Goal: Transaction & Acquisition: Purchase product/service

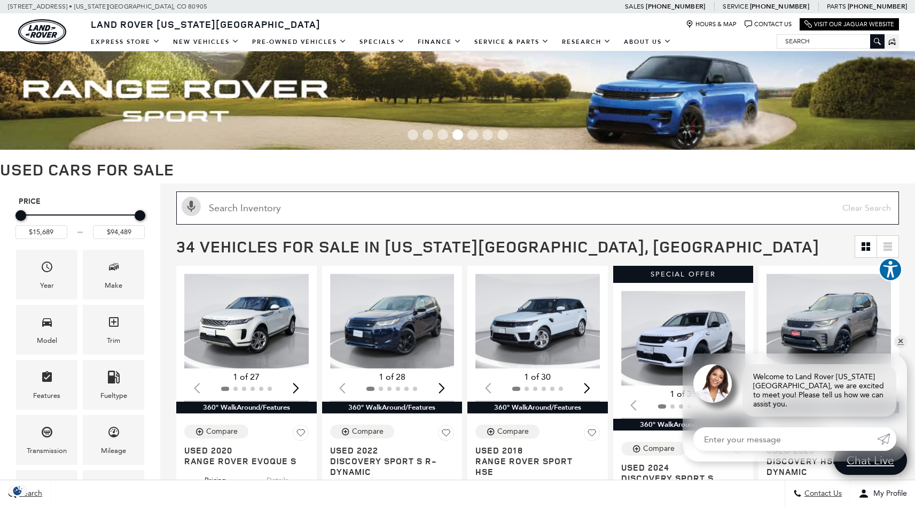
click at [458, 199] on input "Search Inventory" at bounding box center [537, 207] width 723 height 33
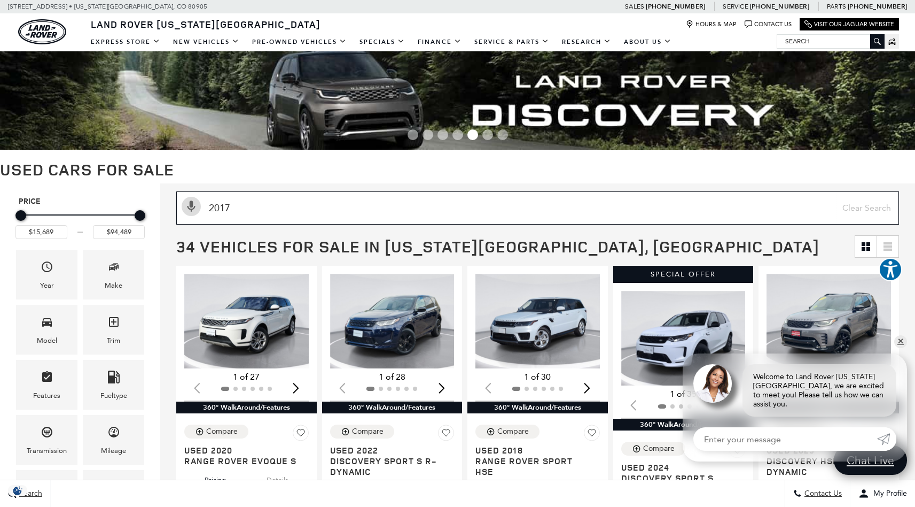
type input "2017"
type input "$22,689"
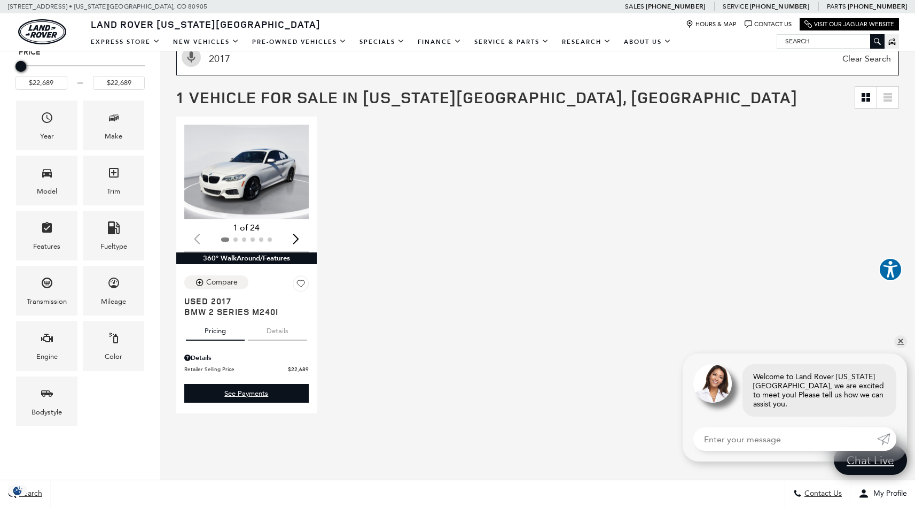
scroll to position [28, 0]
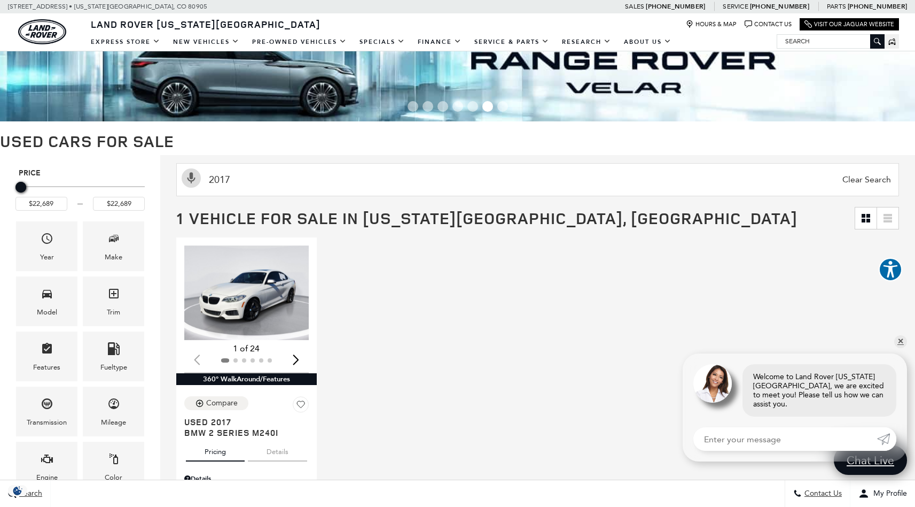
click at [865, 181] on span "Clear Search" at bounding box center [866, 180] width 59 height 32
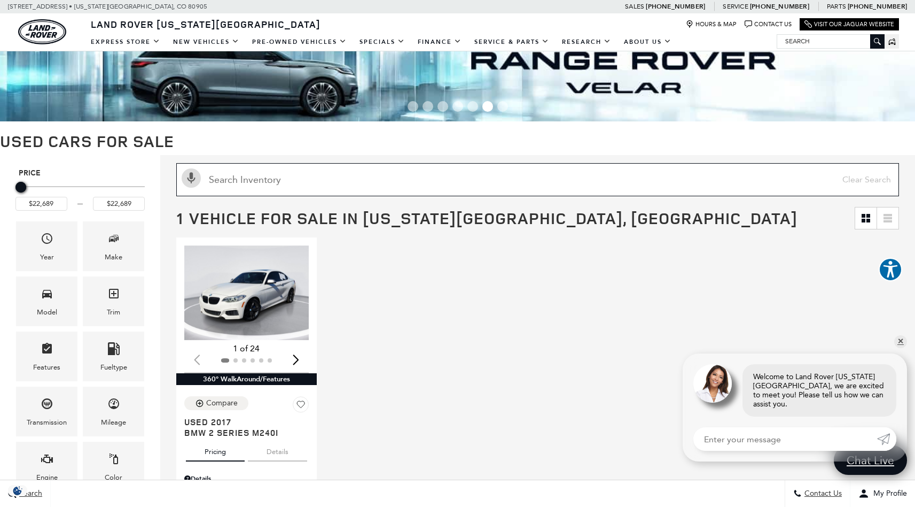
type input "$15,689"
type input "$94,489"
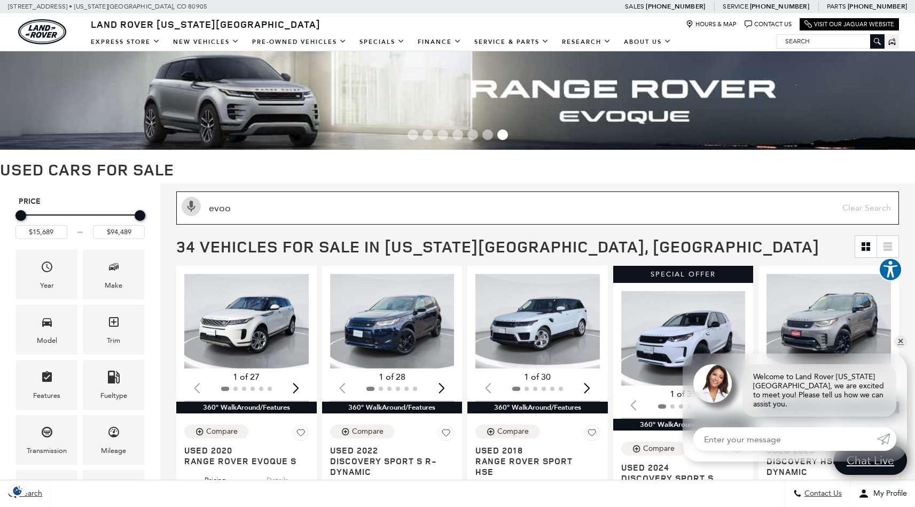
type input "evo"
type input "$24,689"
type input "$53,388"
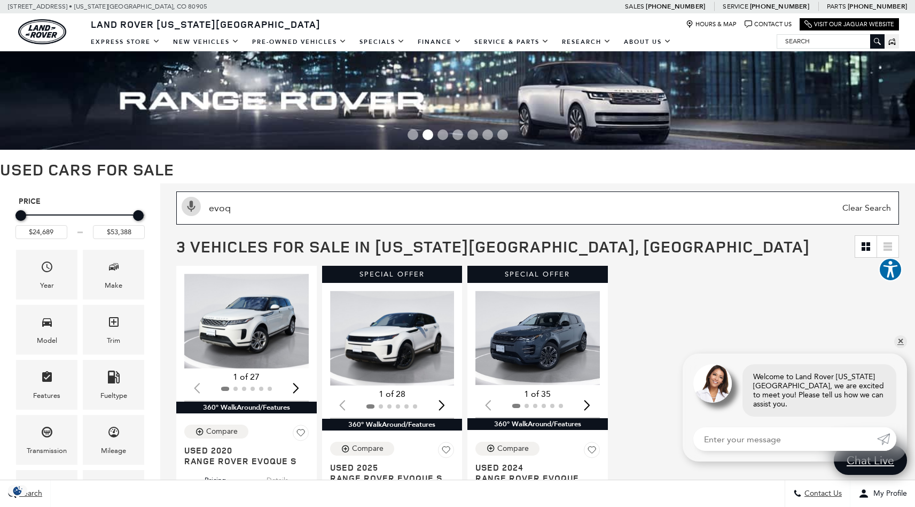
type input "evoq"
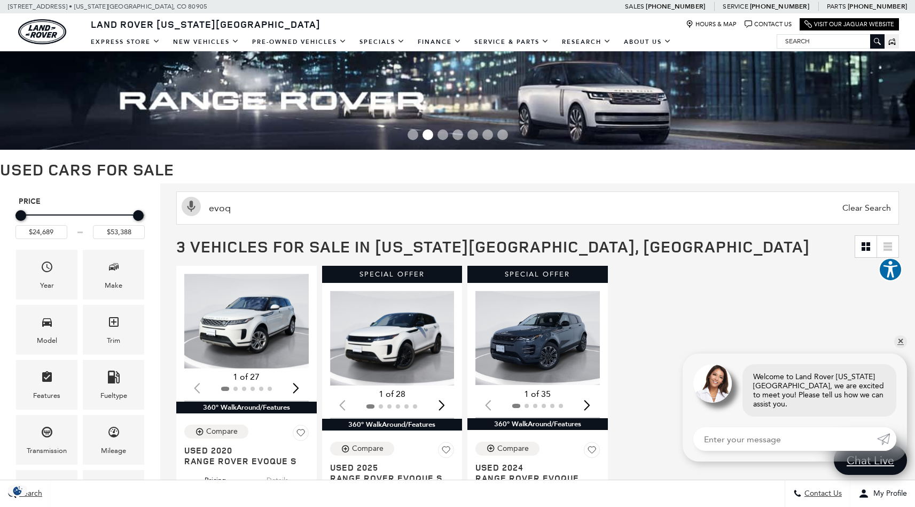
click at [881, 205] on span "Clear Search" at bounding box center [866, 208] width 59 height 32
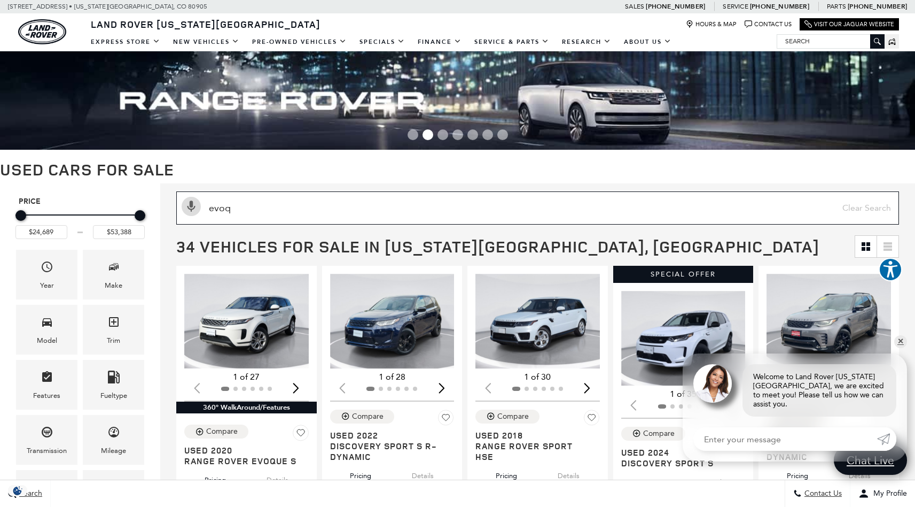
type input "$15,689"
type input "$94,489"
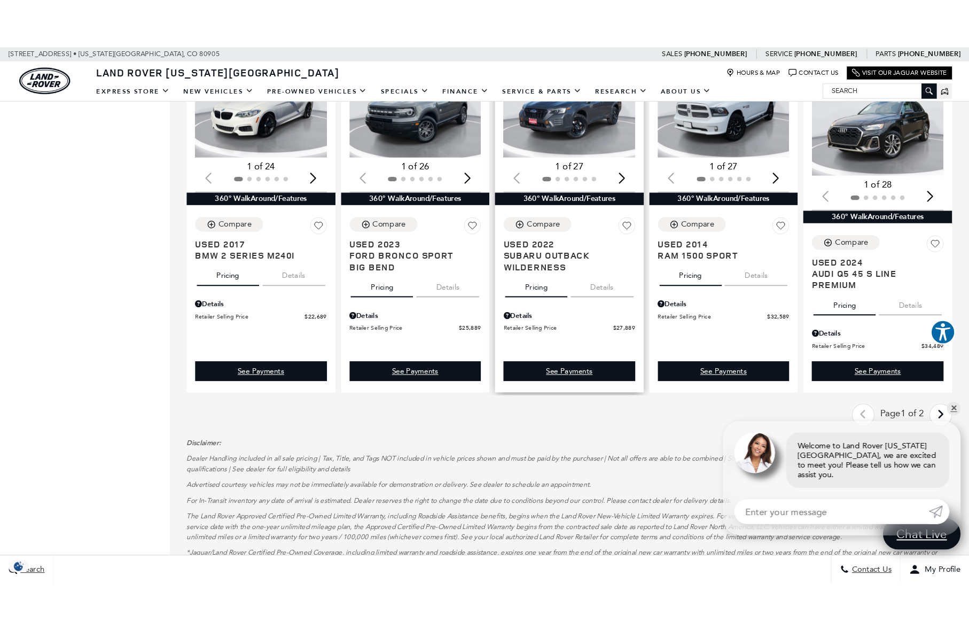
scroll to position [1148, 0]
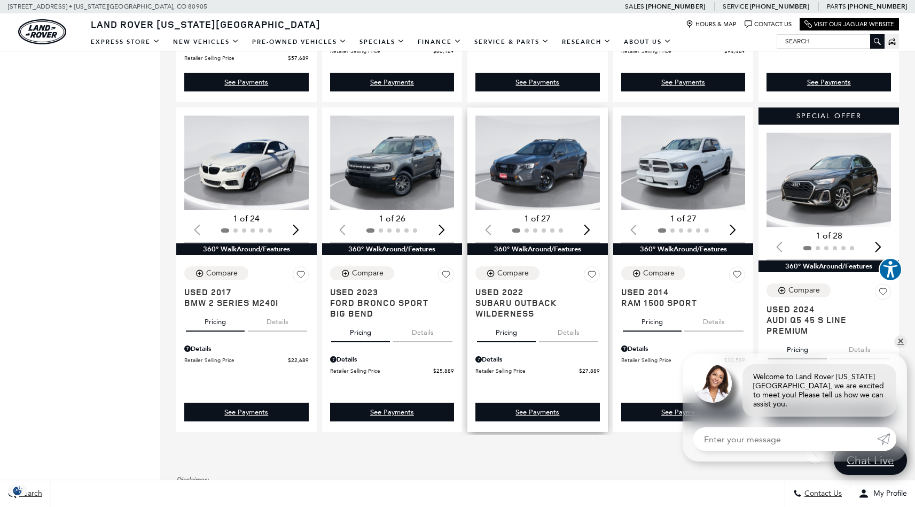
click at [590, 229] on div "Next slide" at bounding box center [587, 230] width 14 height 24
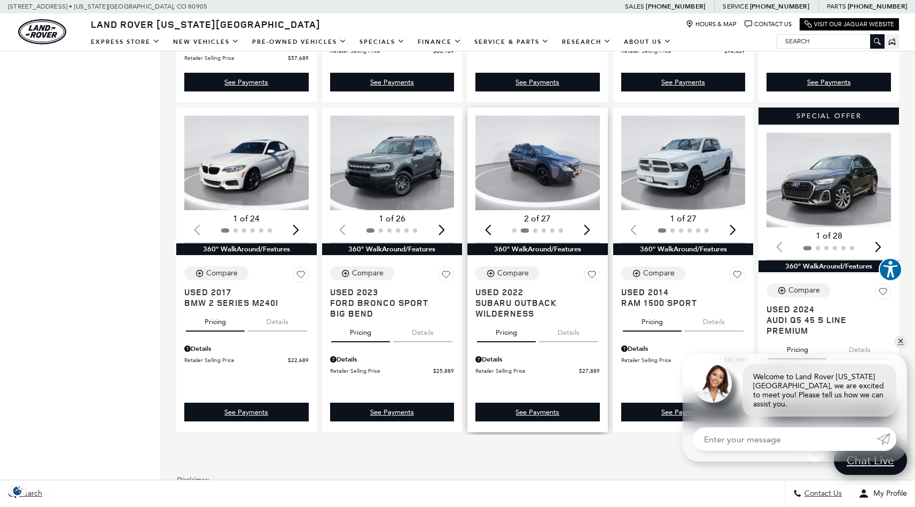
click at [591, 232] on div "Next slide" at bounding box center [587, 230] width 14 height 24
click at [592, 232] on div "Next slide" at bounding box center [587, 230] width 14 height 24
click at [593, 232] on div "Next slide" at bounding box center [587, 230] width 14 height 24
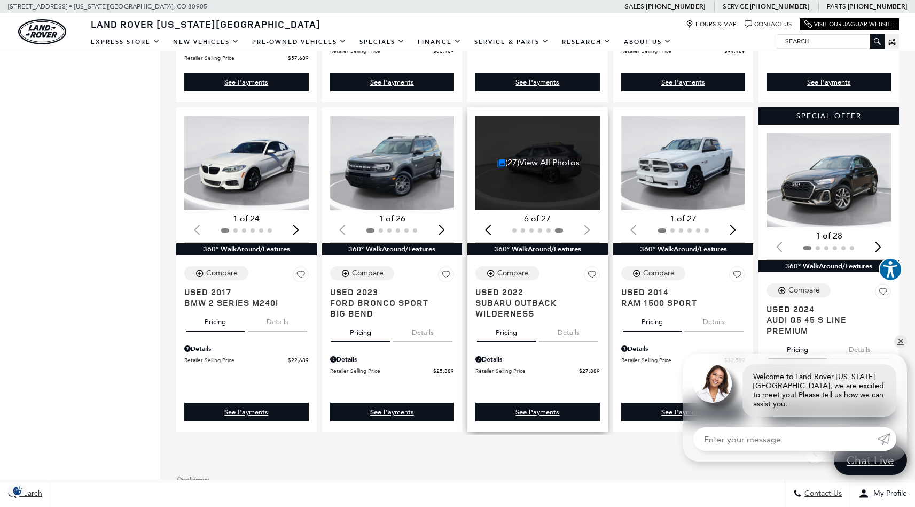
click at [593, 232] on div at bounding box center [538, 230] width 125 height 12
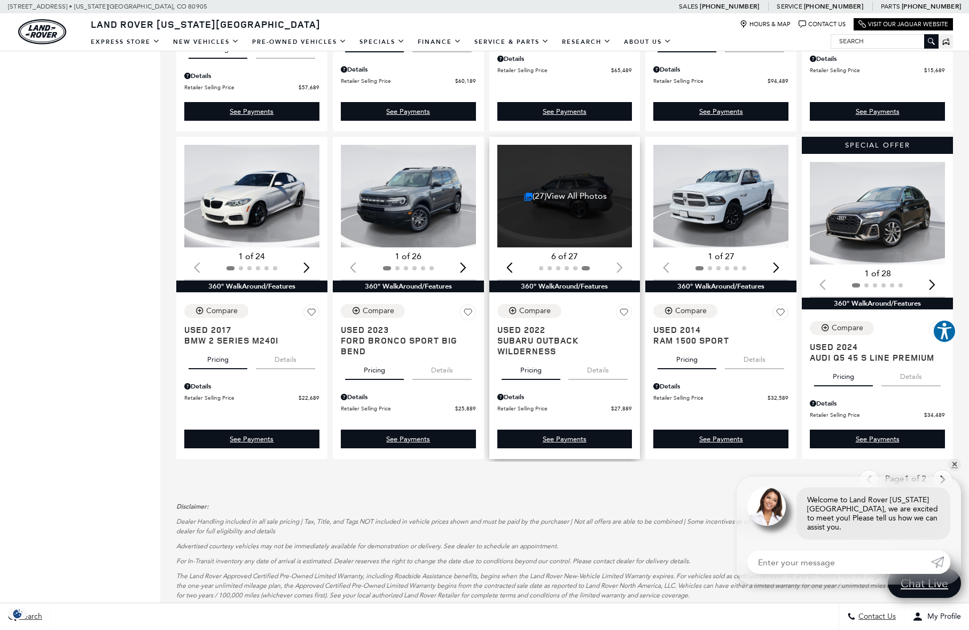
click at [573, 222] on div "(27) View All Photos" at bounding box center [565, 196] width 137 height 103
click at [528, 344] on span "Subaru Outback Wilderness" at bounding box center [560, 345] width 127 height 21
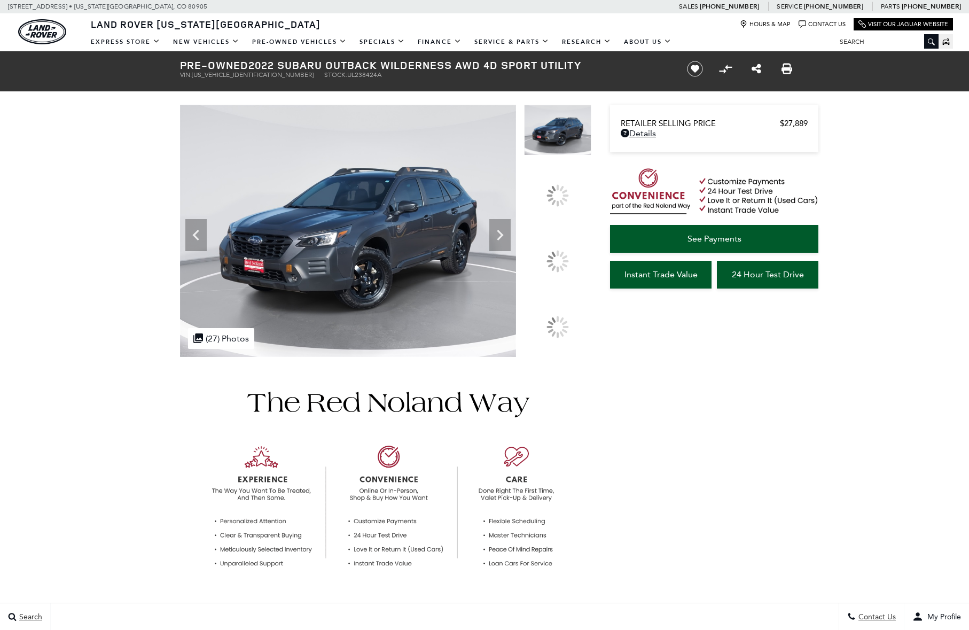
click at [556, 243] on img at bounding box center [557, 242] width 67 height 1
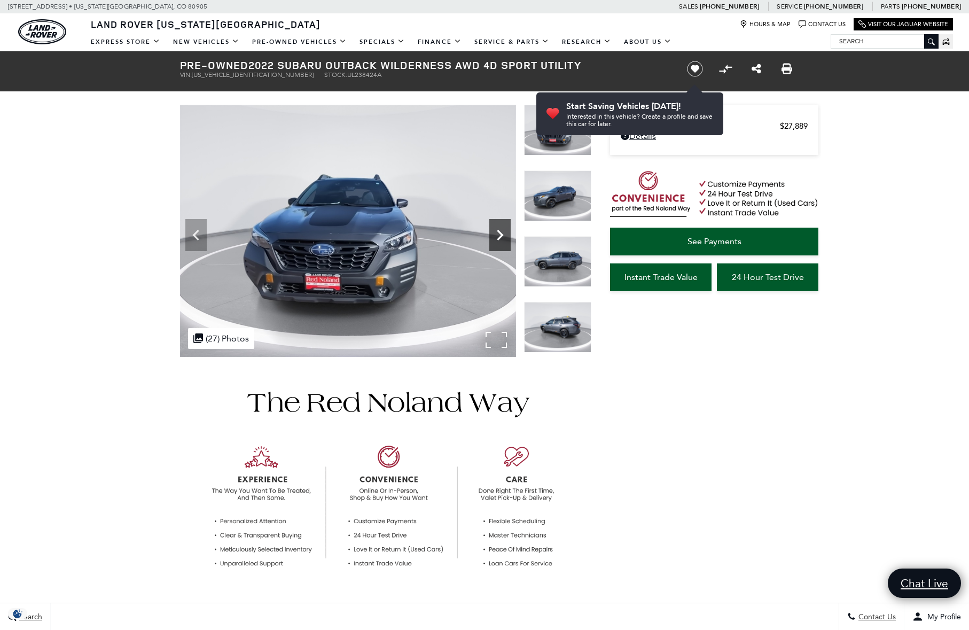
click at [504, 240] on icon "Next" at bounding box center [499, 234] width 21 height 21
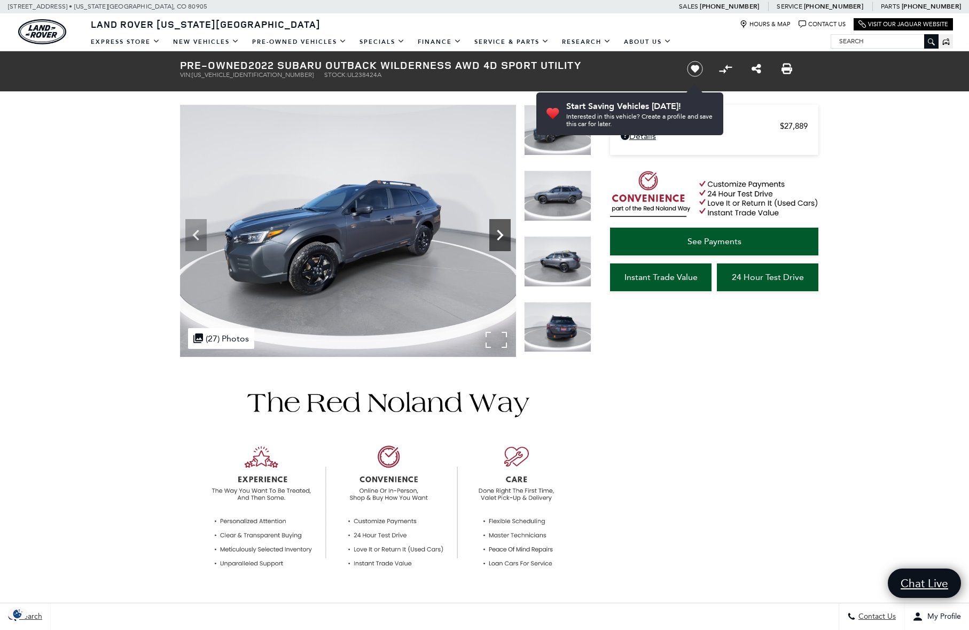
click at [501, 234] on icon "Next" at bounding box center [500, 235] width 6 height 11
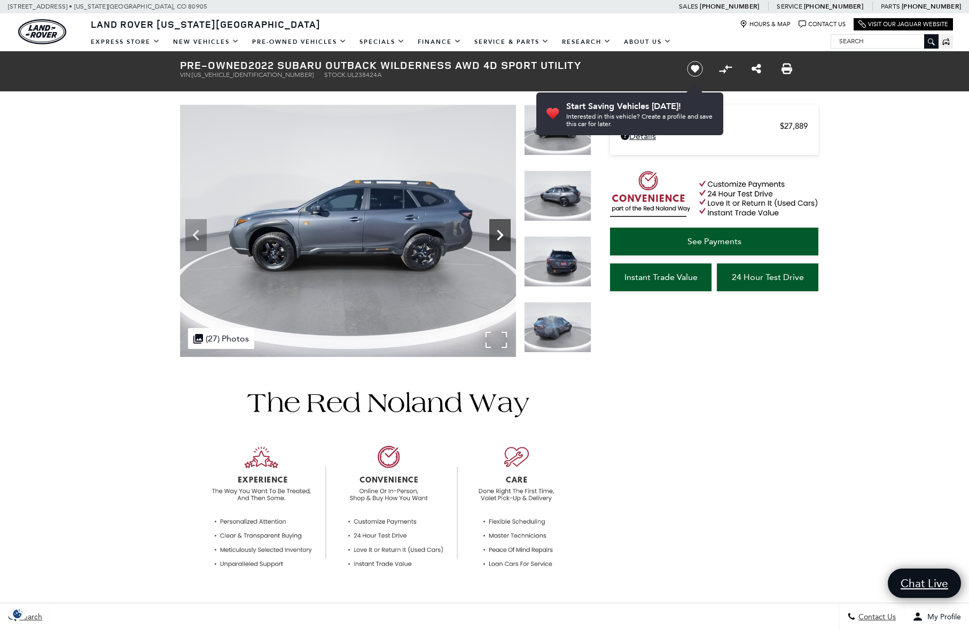
click at [501, 234] on icon "Next" at bounding box center [500, 235] width 6 height 11
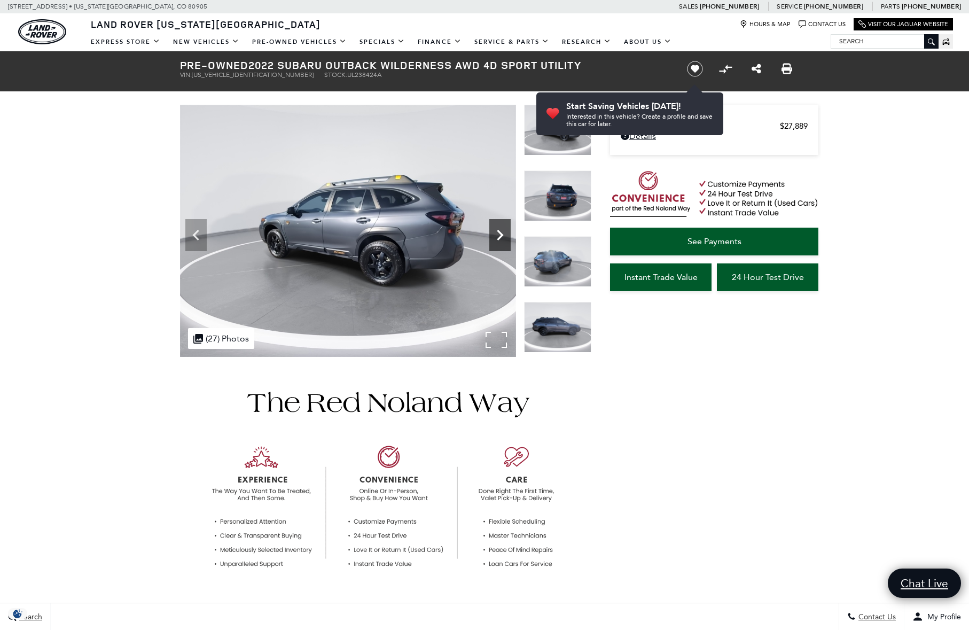
click at [500, 232] on icon "Next" at bounding box center [500, 235] width 6 height 11
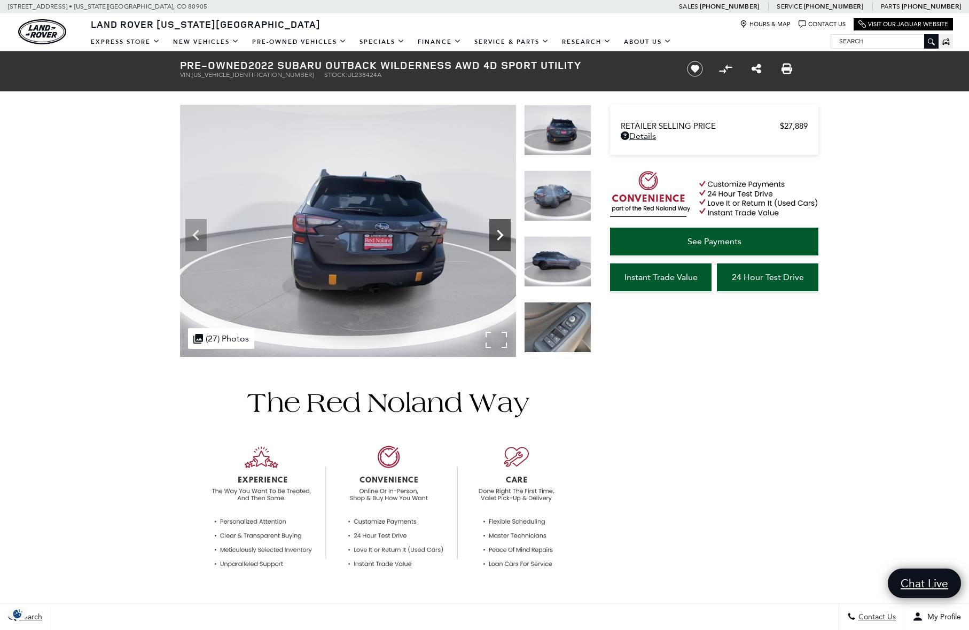
click at [500, 232] on icon "Next" at bounding box center [500, 235] width 6 height 11
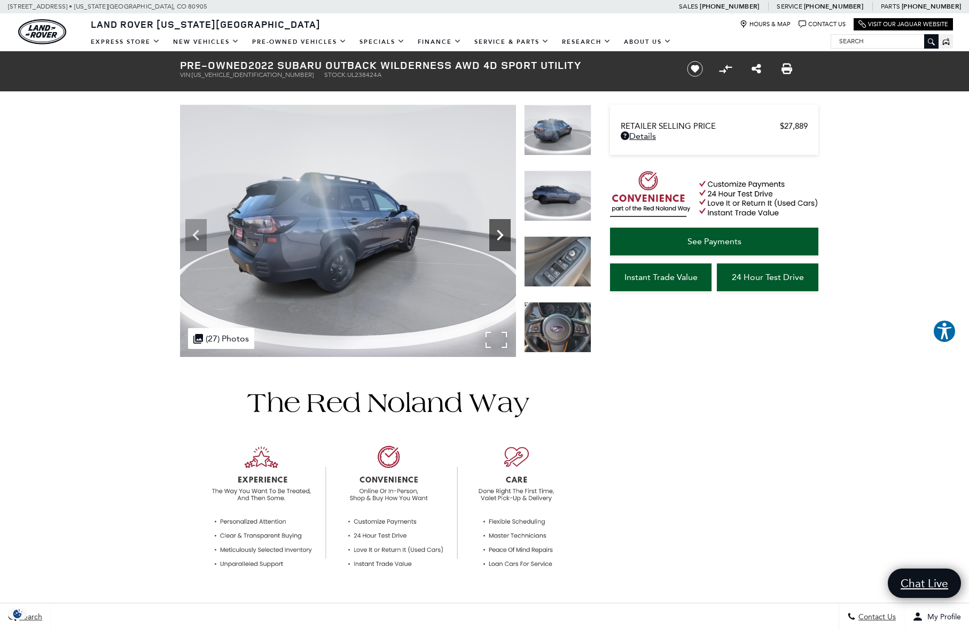
click at [500, 232] on icon "Next" at bounding box center [500, 235] width 6 height 11
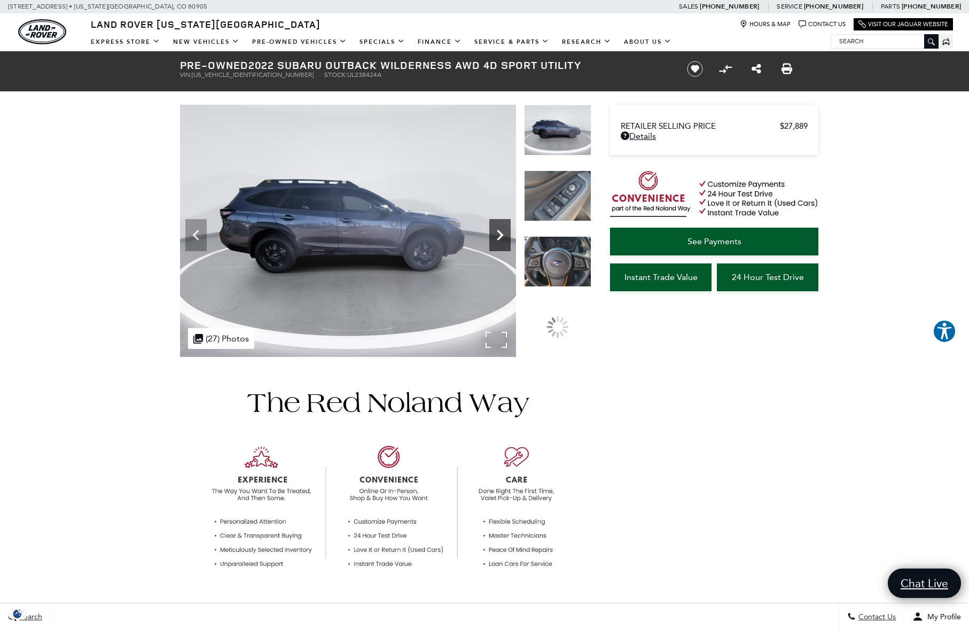
click at [500, 232] on icon "Next" at bounding box center [500, 235] width 6 height 11
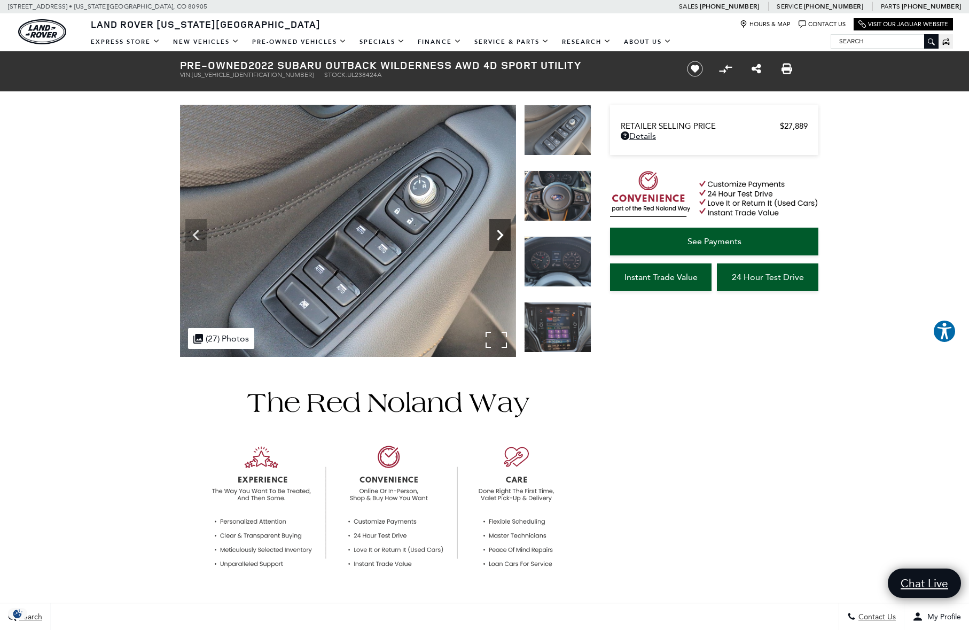
click at [501, 232] on icon "Next" at bounding box center [499, 234] width 21 height 21
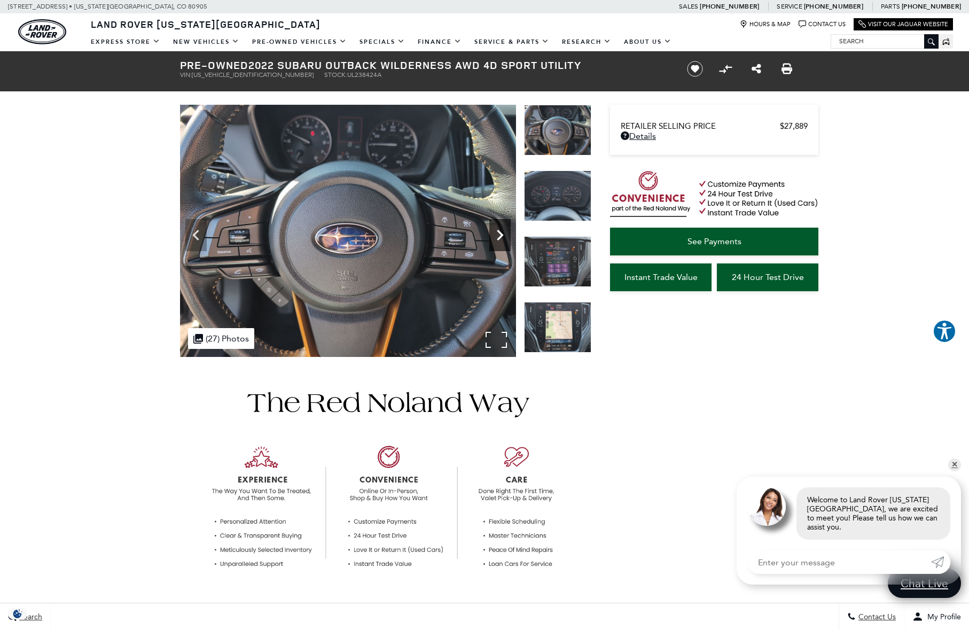
click at [501, 232] on icon "Next" at bounding box center [499, 234] width 21 height 21
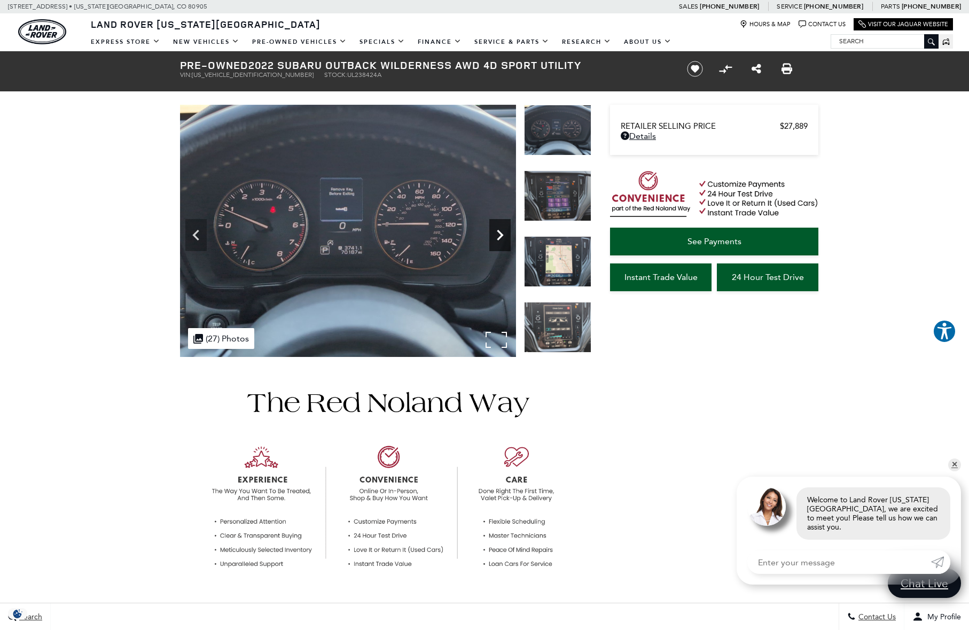
click at [501, 232] on icon "Next" at bounding box center [499, 234] width 21 height 21
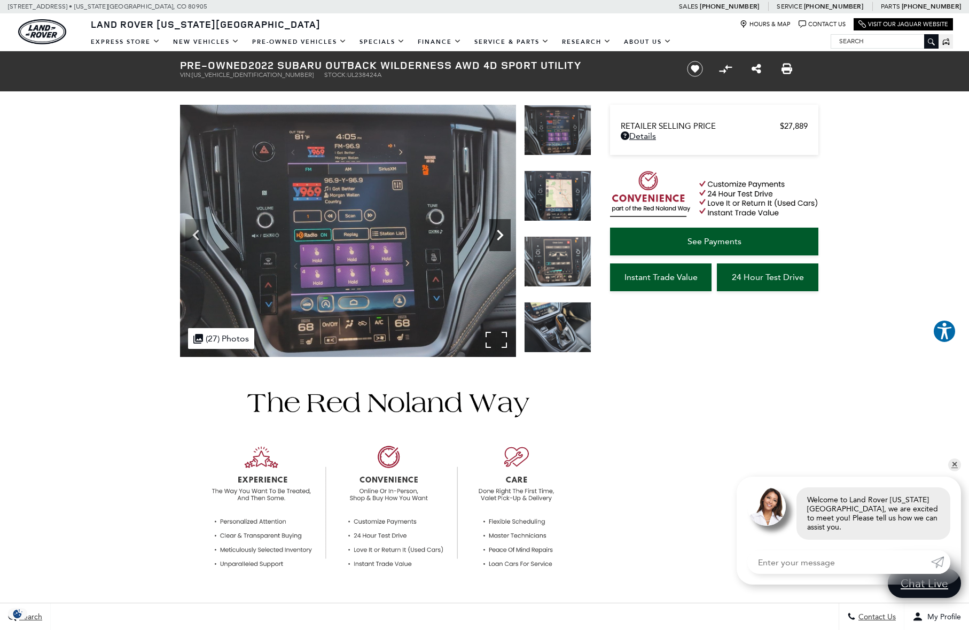
click at [501, 232] on icon "Next" at bounding box center [499, 234] width 21 height 21
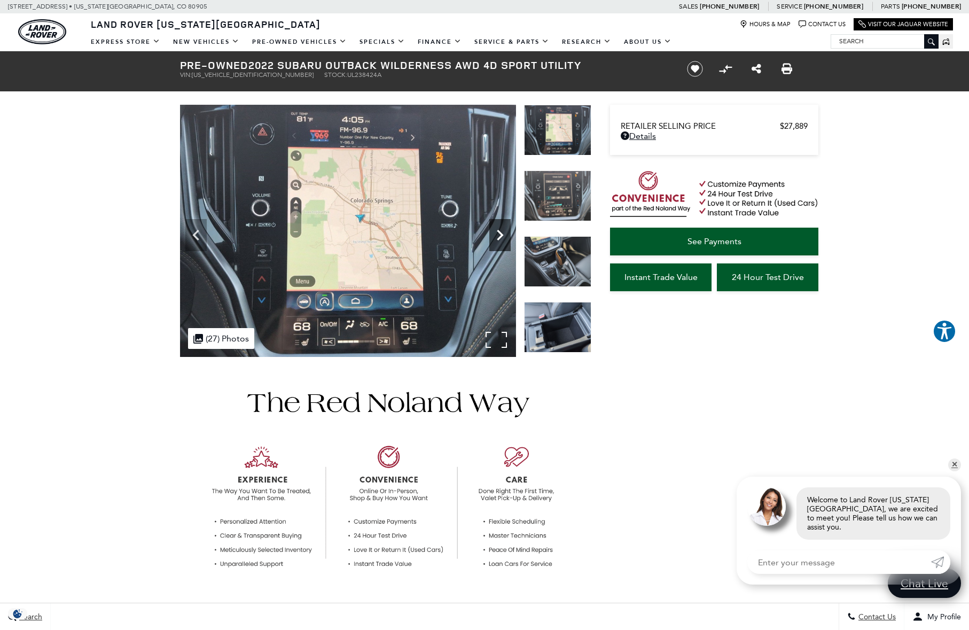
click at [501, 232] on icon "Next" at bounding box center [499, 234] width 21 height 21
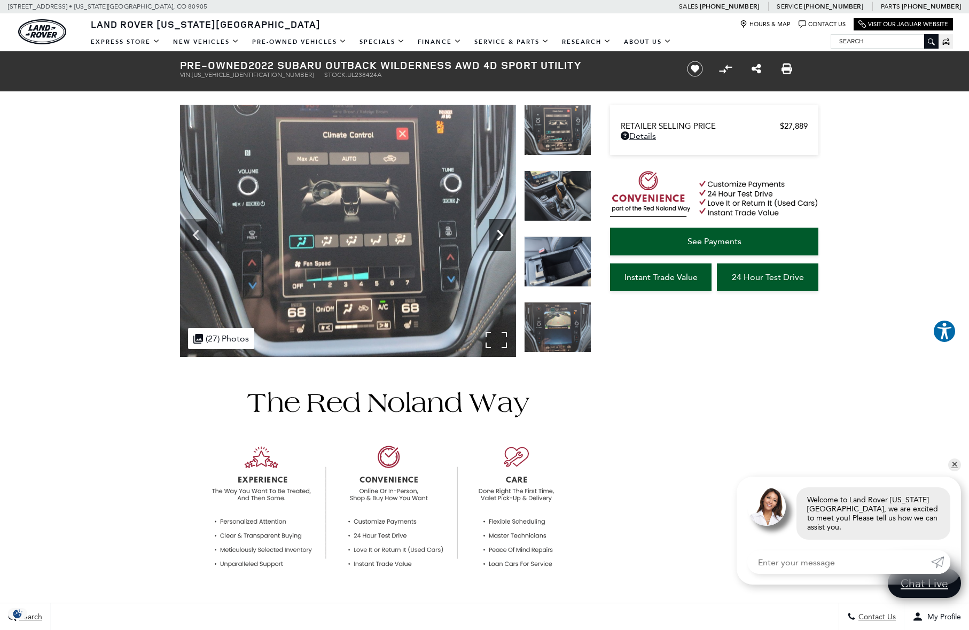
click at [501, 232] on icon "Next" at bounding box center [499, 234] width 21 height 21
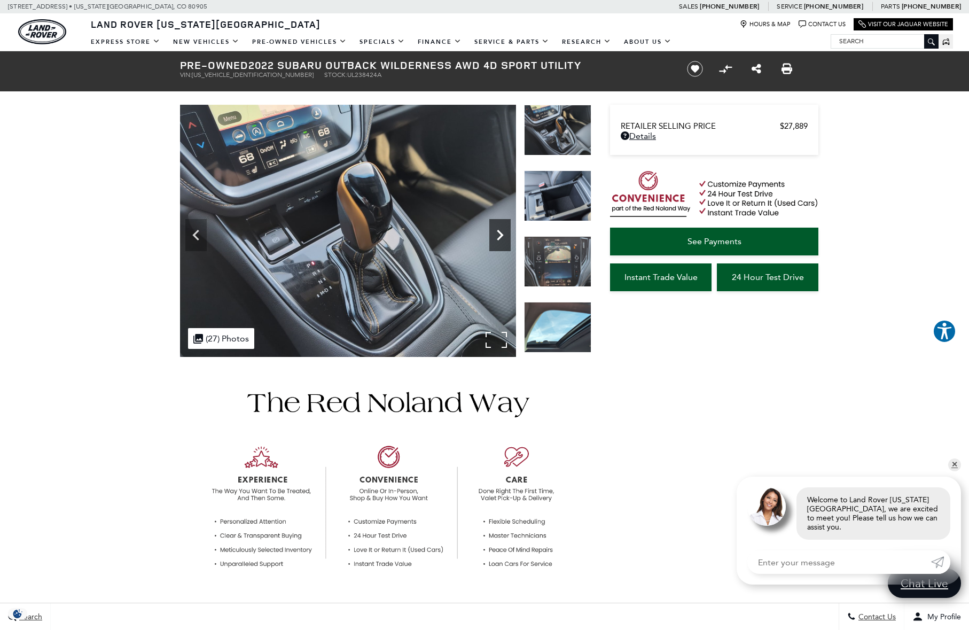
click at [501, 232] on icon "Next" at bounding box center [499, 234] width 21 height 21
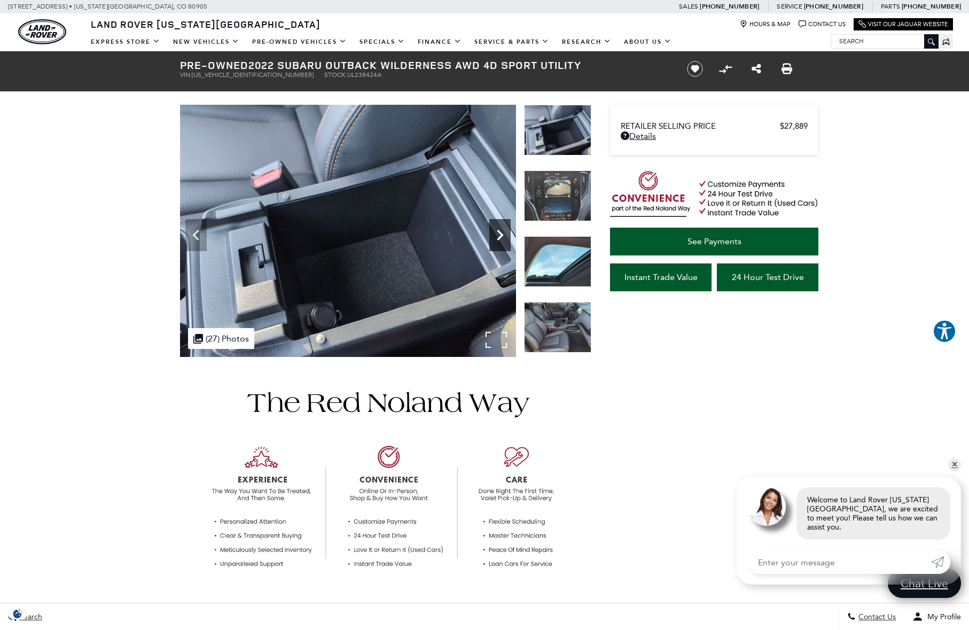
click at [501, 232] on icon "Next" at bounding box center [499, 234] width 21 height 21
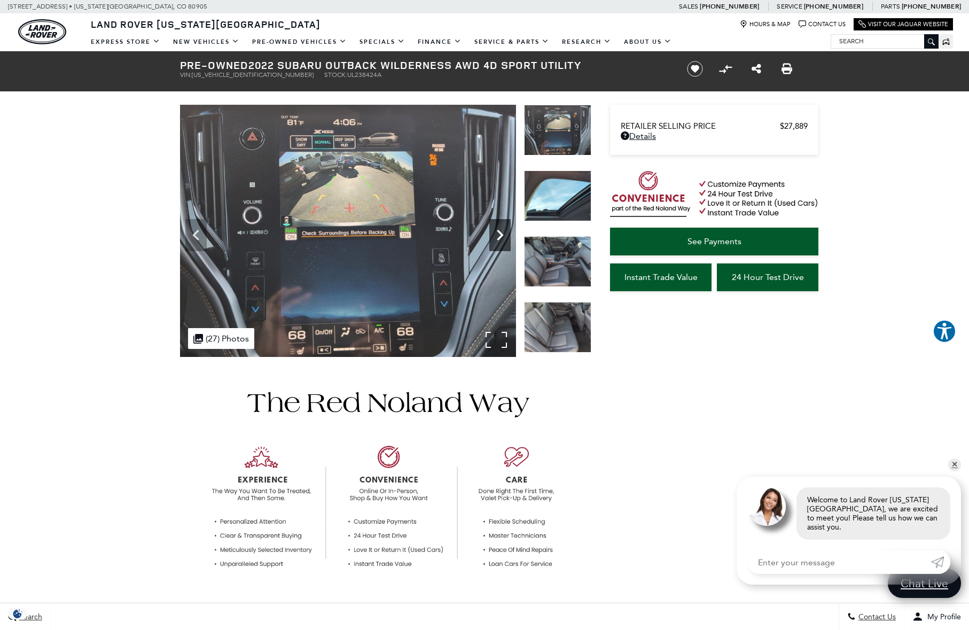
click at [501, 232] on icon "Next" at bounding box center [499, 234] width 21 height 21
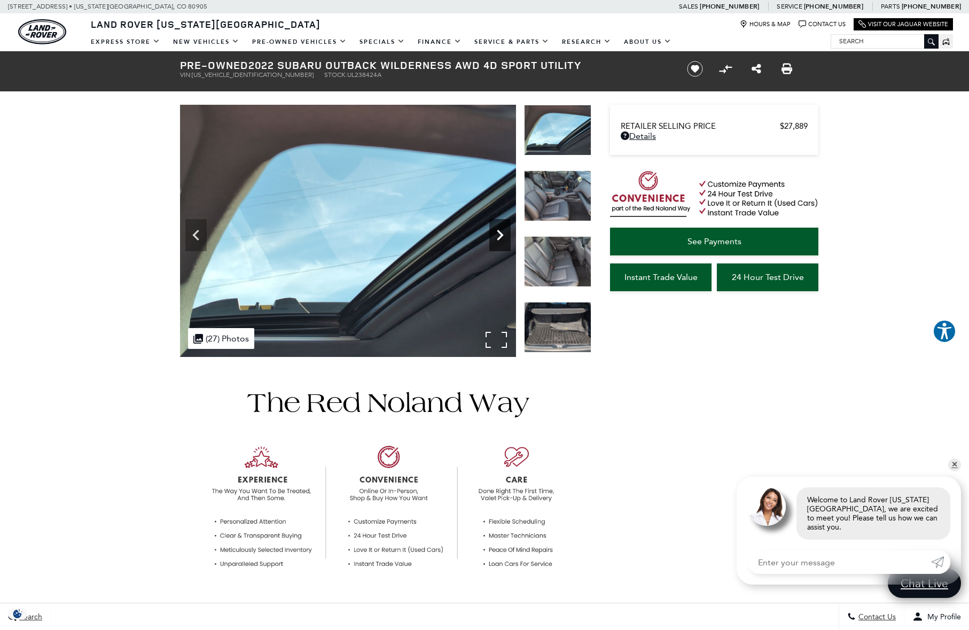
click at [501, 232] on icon "Next" at bounding box center [499, 234] width 21 height 21
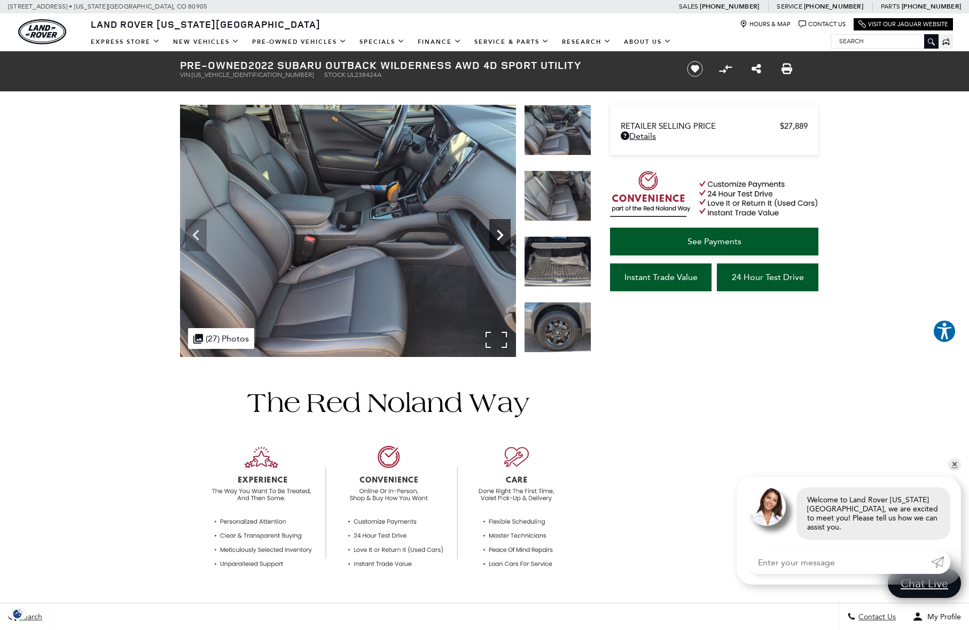
click at [501, 232] on icon "Next" at bounding box center [499, 234] width 21 height 21
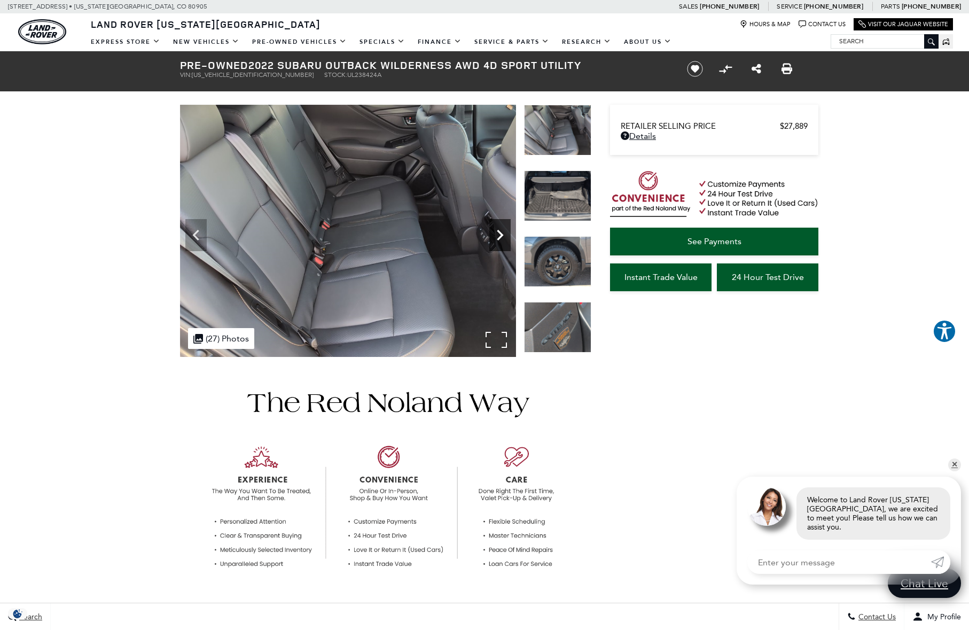
click at [501, 232] on icon "Next" at bounding box center [499, 234] width 21 height 21
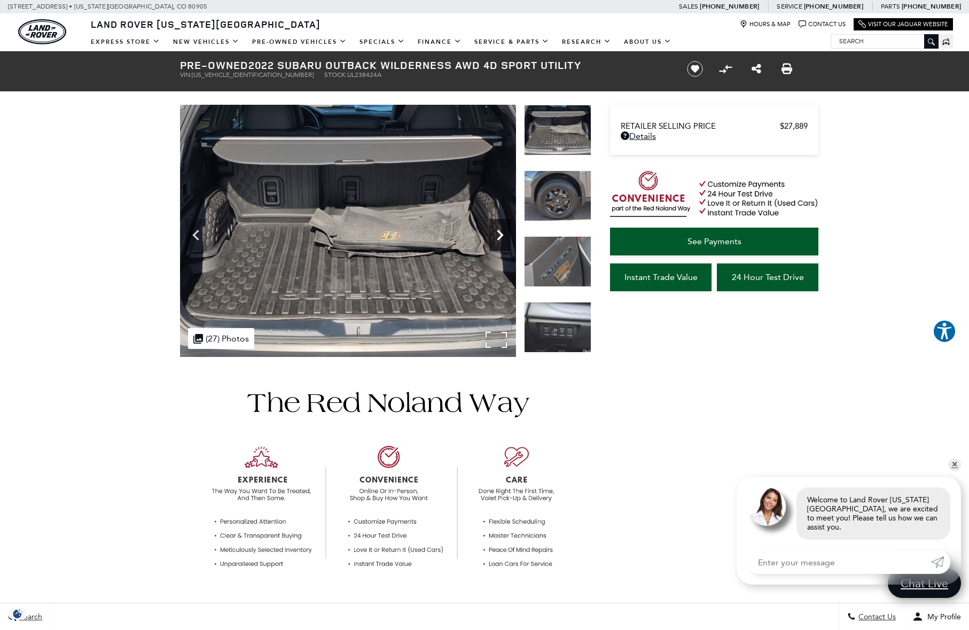
click at [501, 232] on icon "Next" at bounding box center [499, 234] width 21 height 21
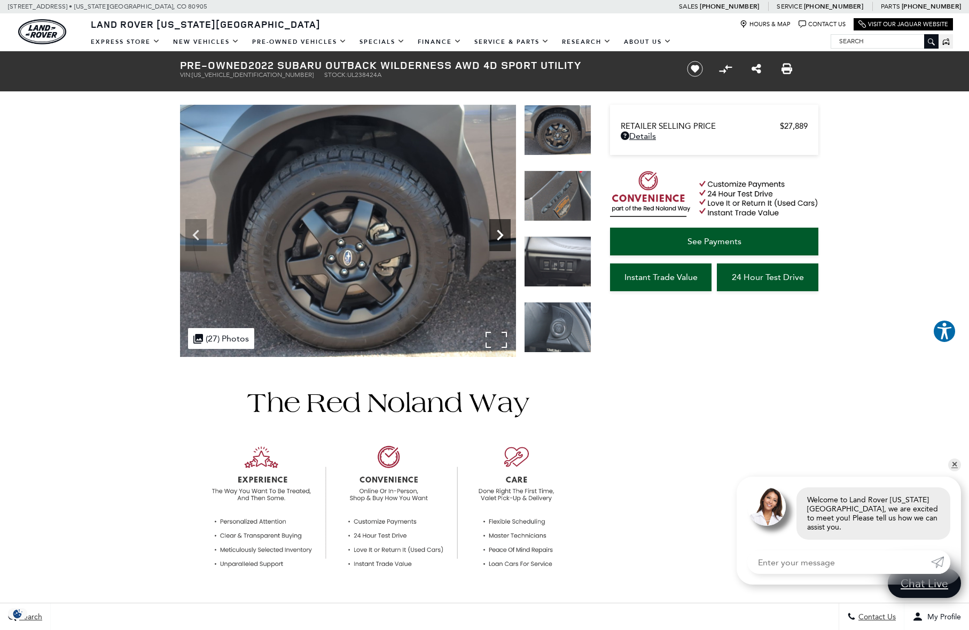
click at [501, 232] on icon "Next" at bounding box center [499, 234] width 21 height 21
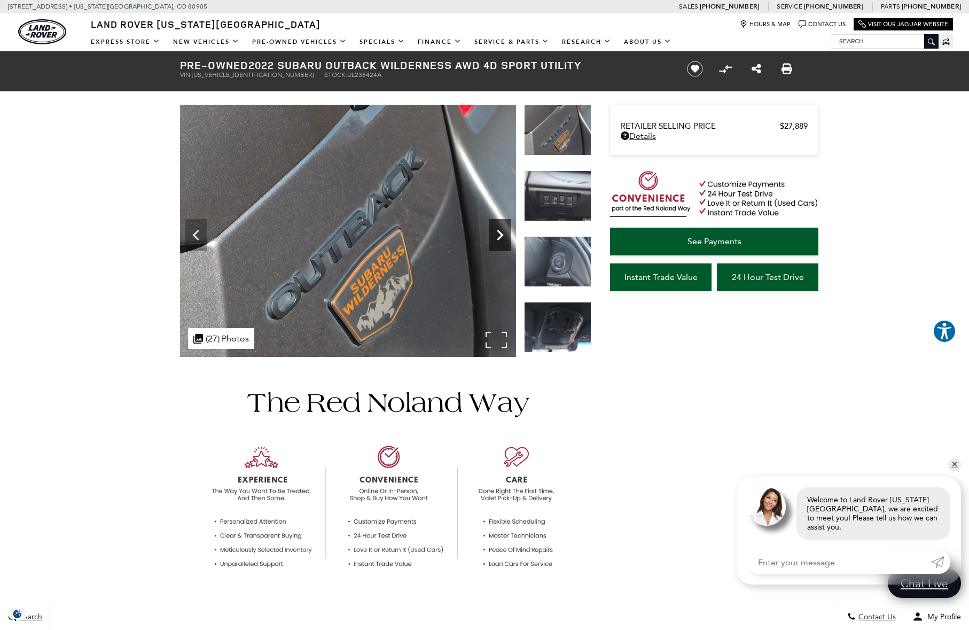
click at [501, 232] on icon "Next" at bounding box center [499, 234] width 21 height 21
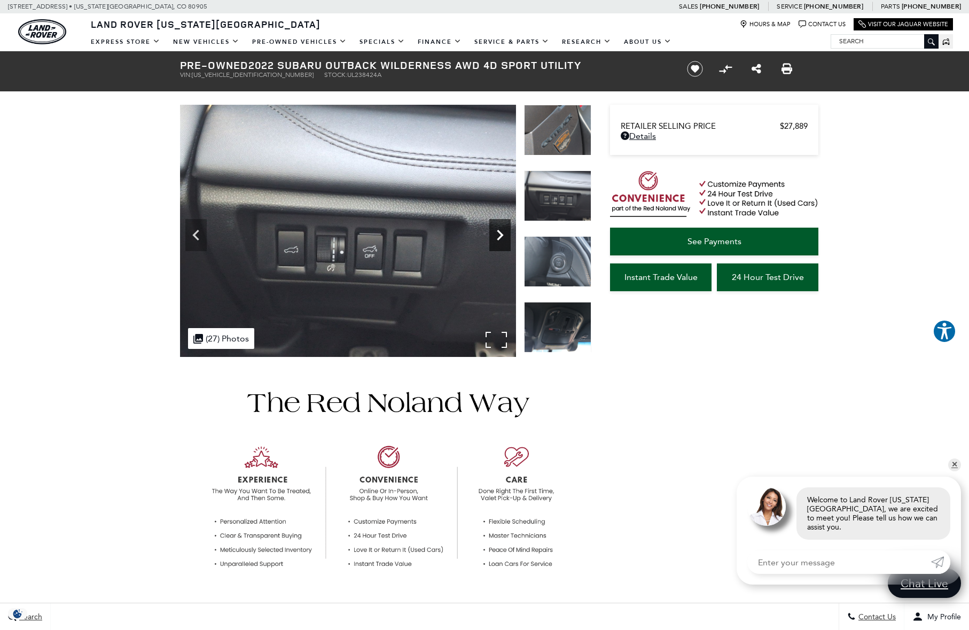
click at [501, 232] on icon "Next" at bounding box center [499, 234] width 21 height 21
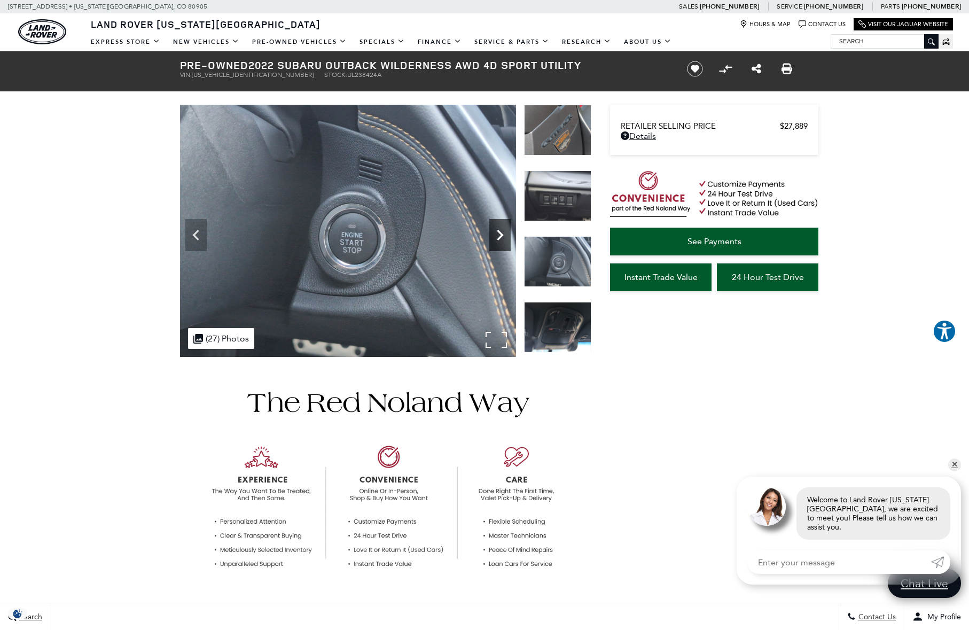
click at [501, 232] on icon "Next" at bounding box center [499, 234] width 21 height 21
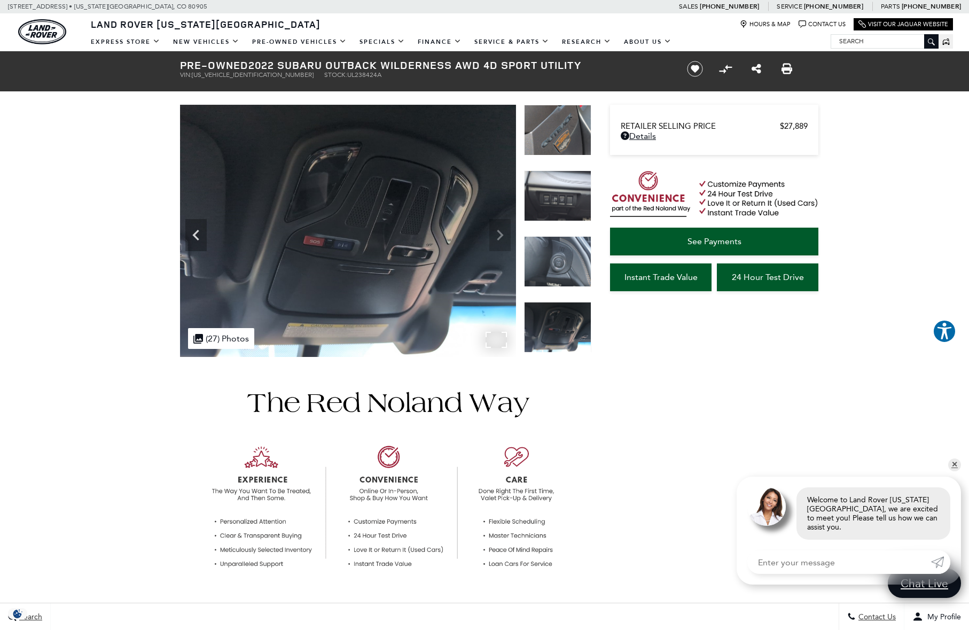
click at [501, 232] on img at bounding box center [348, 231] width 336 height 253
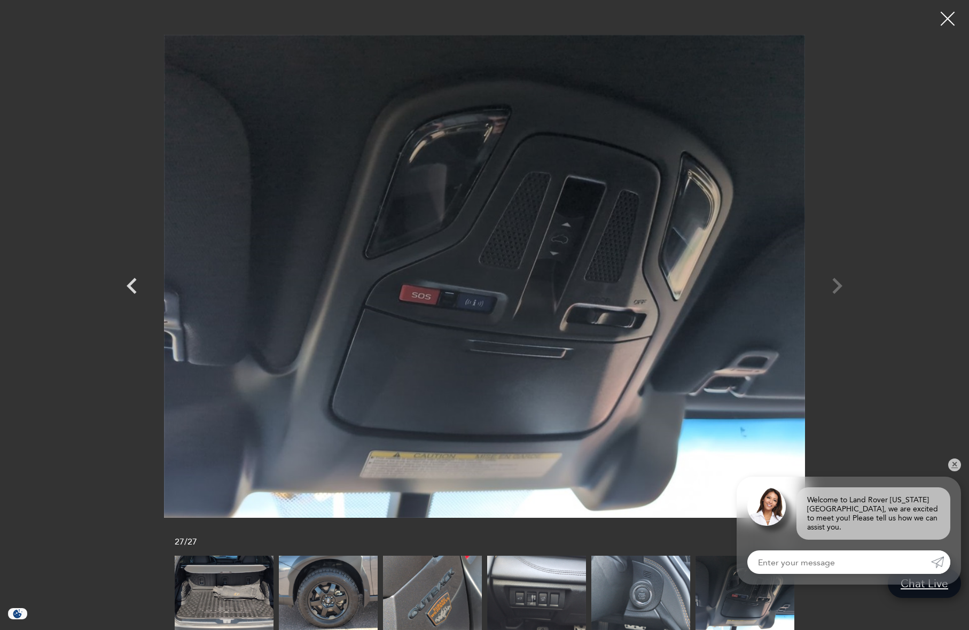
click at [952, 24] on div at bounding box center [948, 19] width 28 height 28
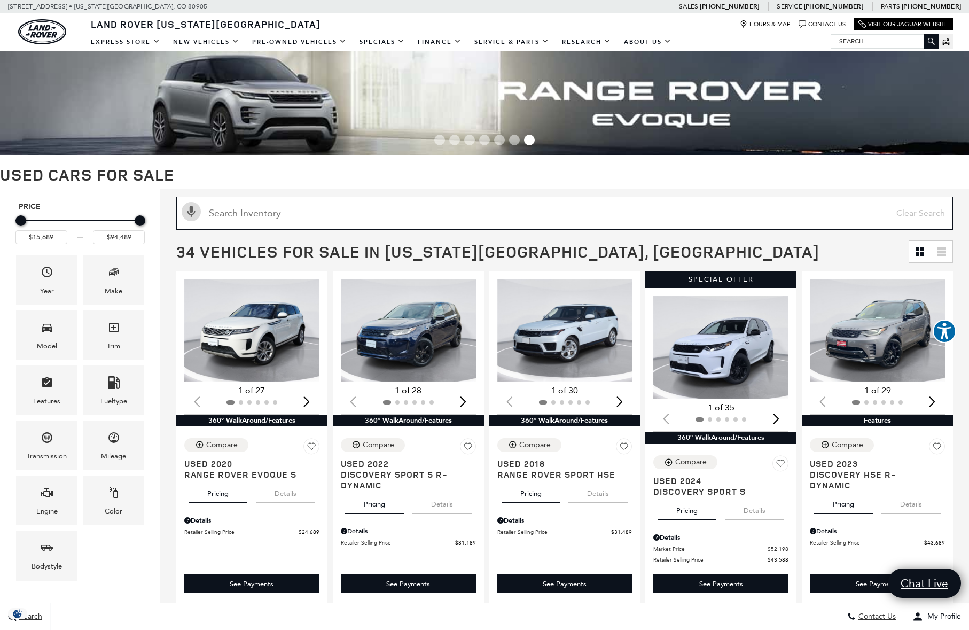
click at [468, 211] on input "Search Inventory" at bounding box center [564, 213] width 777 height 33
type input "evoque"
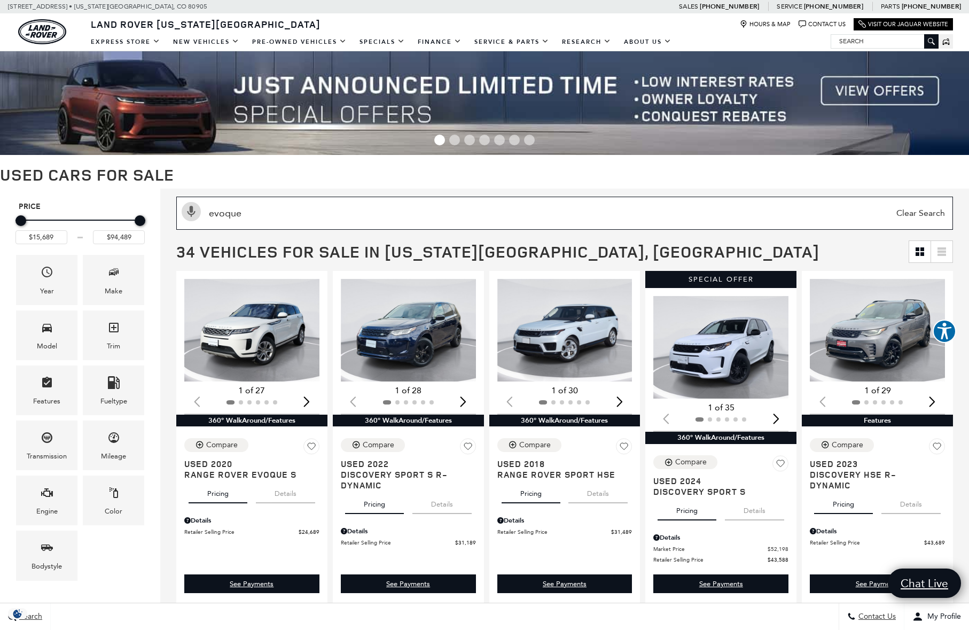
type input "$24,689"
type input "$53,388"
